Goal: Transaction & Acquisition: Purchase product/service

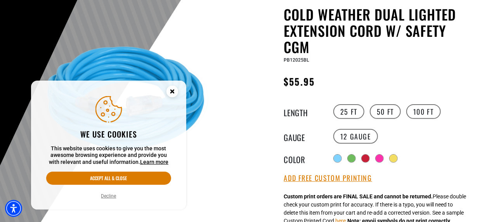
click at [111, 195] on button "Decline" at bounding box center [109, 196] width 20 height 8
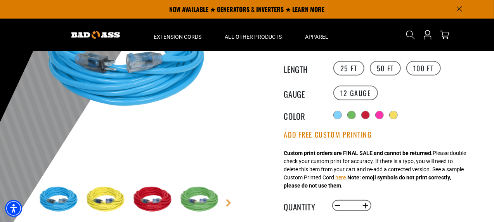
scroll to position [91, 0]
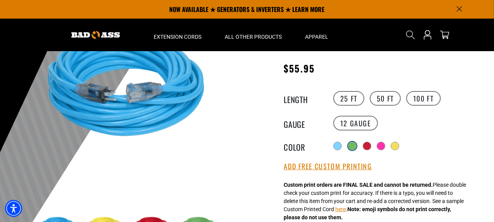
click at [355, 145] on div at bounding box center [353, 146] width 8 height 8
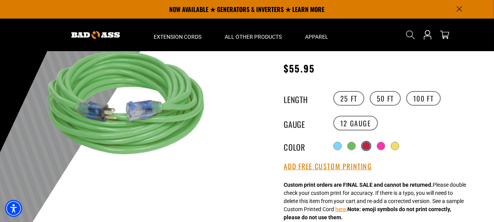
click at [370, 144] on div at bounding box center [366, 146] width 8 height 8
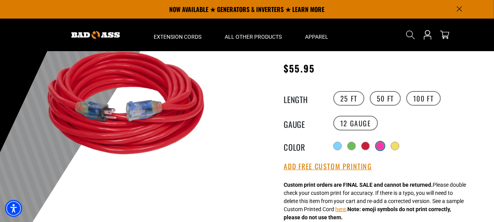
click at [383, 145] on div at bounding box center [380, 146] width 8 height 8
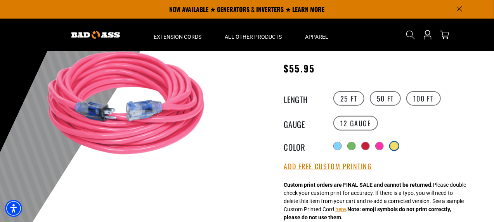
click at [397, 144] on div at bounding box center [394, 146] width 8 height 8
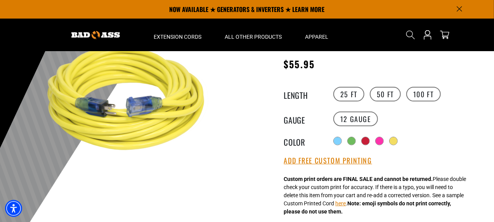
scroll to position [91, 0]
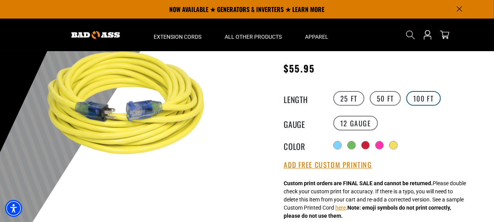
click at [419, 100] on label "100 FT" at bounding box center [423, 98] width 35 height 15
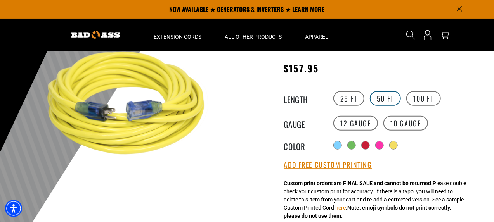
click at [380, 98] on label "50 FT" at bounding box center [385, 98] width 31 height 15
click at [353, 99] on label "25 FT" at bounding box center [348, 98] width 31 height 15
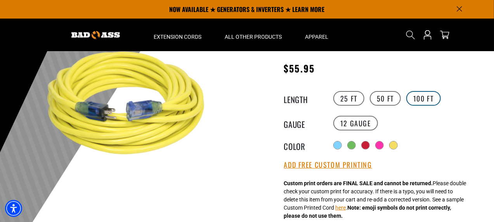
click at [425, 99] on label "100 FT" at bounding box center [423, 98] width 35 height 15
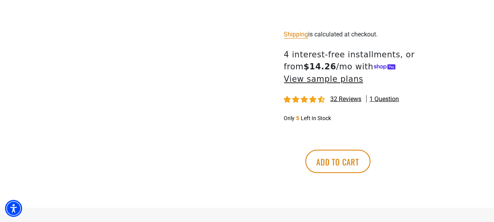
scroll to position [462, 0]
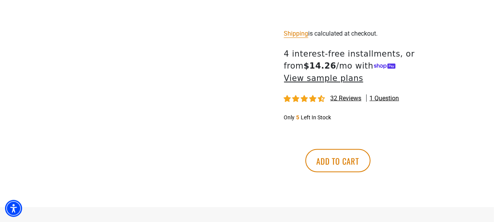
click at [343, 95] on span "32 reviews" at bounding box center [346, 98] width 31 height 7
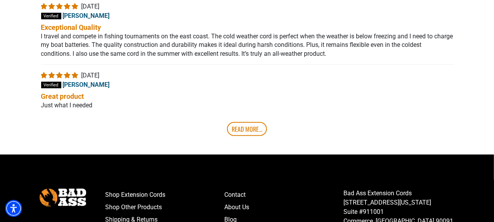
scroll to position [1694, 0]
